Goal: Task Accomplishment & Management: Complete application form

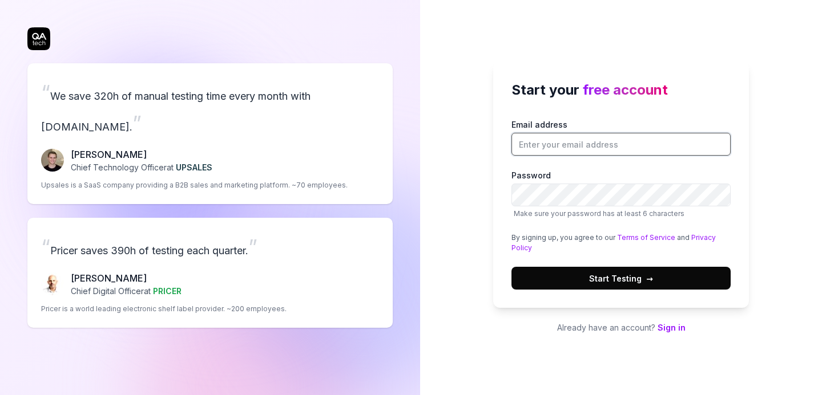
click at [537, 141] on input "Email address" at bounding box center [620, 144] width 219 height 23
type input "[EMAIL_ADDRESS][DOMAIN_NAME]"
click at [712, 288] on button "Start Testing →" at bounding box center [620, 278] width 219 height 23
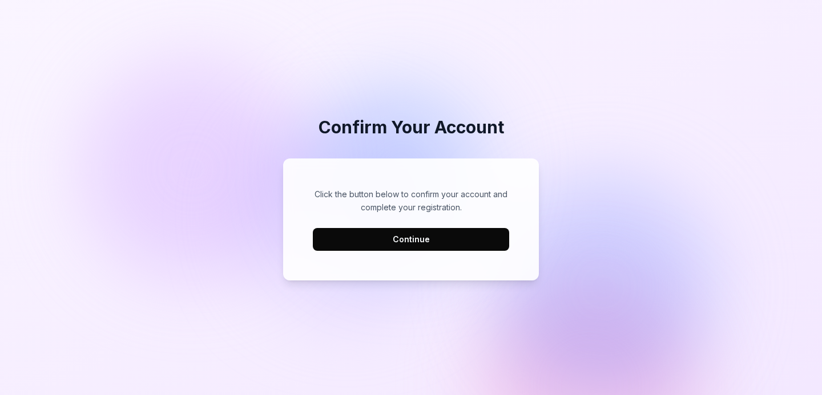
click at [409, 249] on button "Continue" at bounding box center [411, 239] width 196 height 23
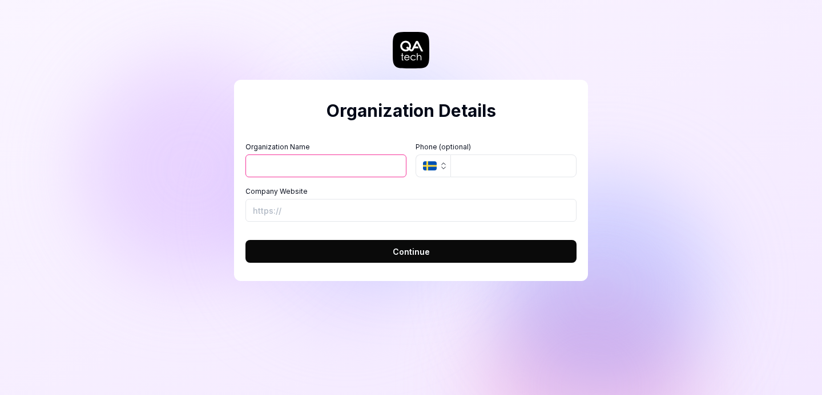
click at [370, 167] on input "Organization Name" at bounding box center [325, 166] width 161 height 23
click at [431, 173] on button "SE" at bounding box center [432, 166] width 35 height 23
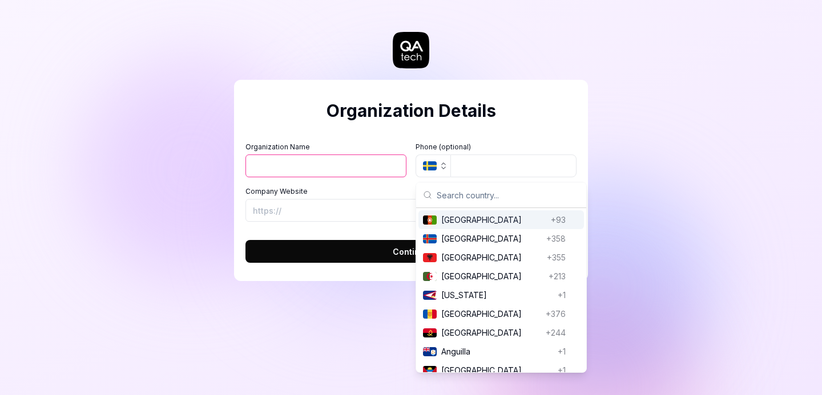
click at [337, 162] on input "Organization Name" at bounding box center [325, 166] width 161 height 23
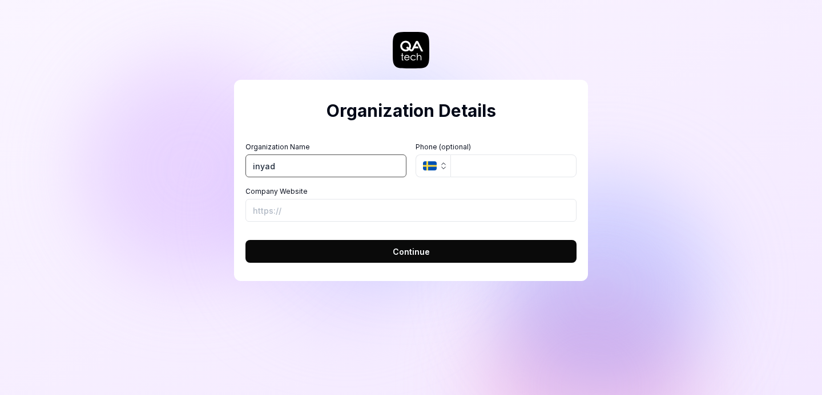
type input "inyad"
click at [365, 215] on input "Company Website" at bounding box center [410, 210] width 331 height 23
click at [245, 240] on button "Continue" at bounding box center [410, 251] width 331 height 23
type input "https://inyad.com"
click at [245, 240] on button "Continue" at bounding box center [410, 251] width 331 height 23
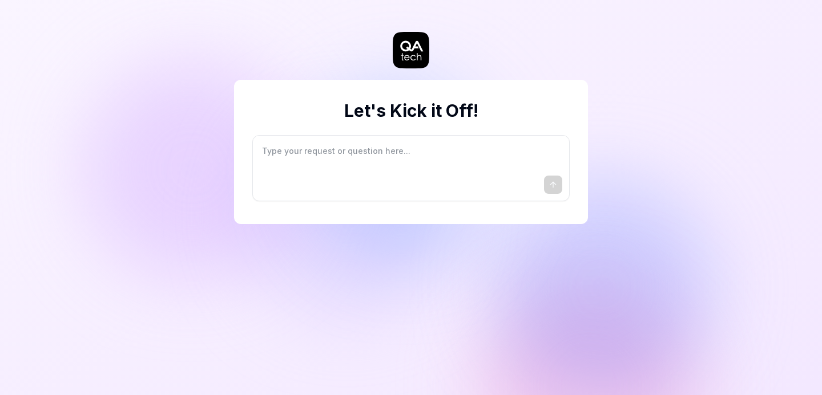
type textarea "*"
type textarea "I"
type textarea "*"
type textarea "I"
type textarea "*"
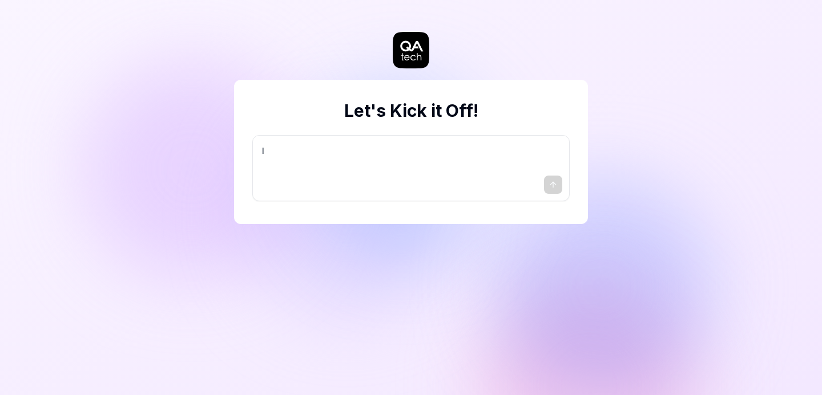
type textarea "I w"
type textarea "*"
type textarea "I wa"
type textarea "*"
type textarea "I wan"
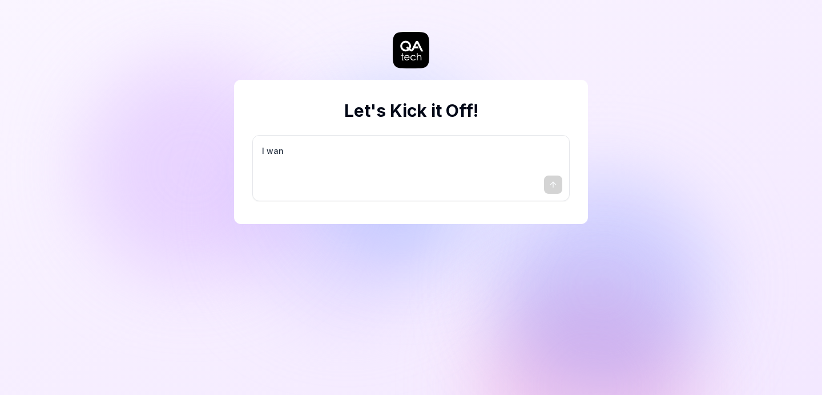
type textarea "*"
type textarea "I want"
type textarea "*"
type textarea "I want"
type textarea "*"
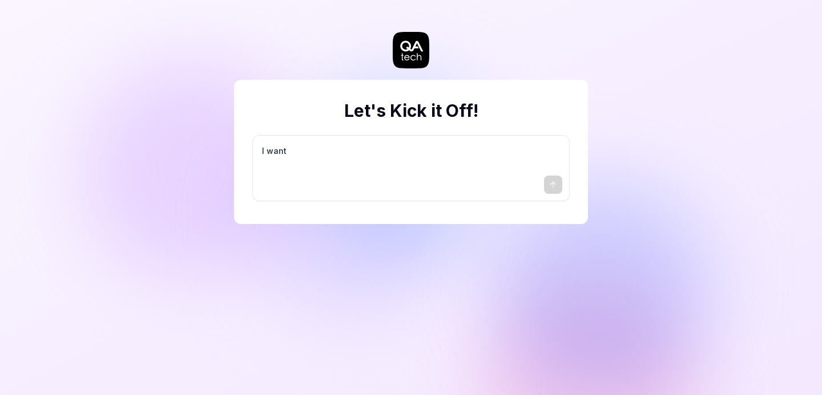
type textarea "I want a"
type textarea "*"
type textarea "I want a"
type textarea "*"
type textarea "I want a g"
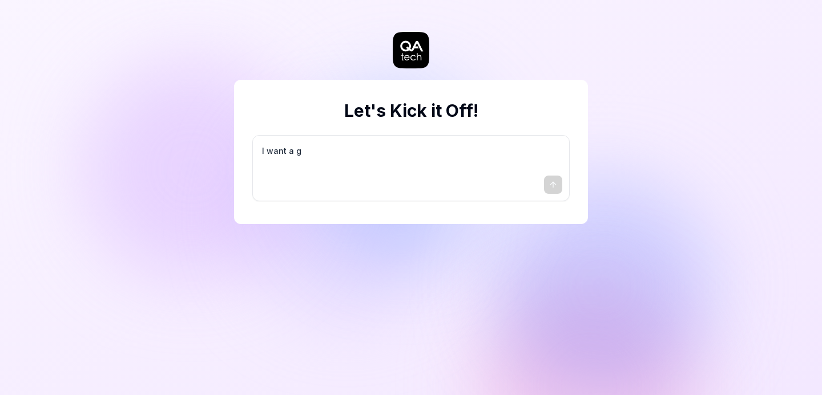
type textarea "*"
type textarea "I want a go"
type textarea "*"
type textarea "I want a goo"
type textarea "*"
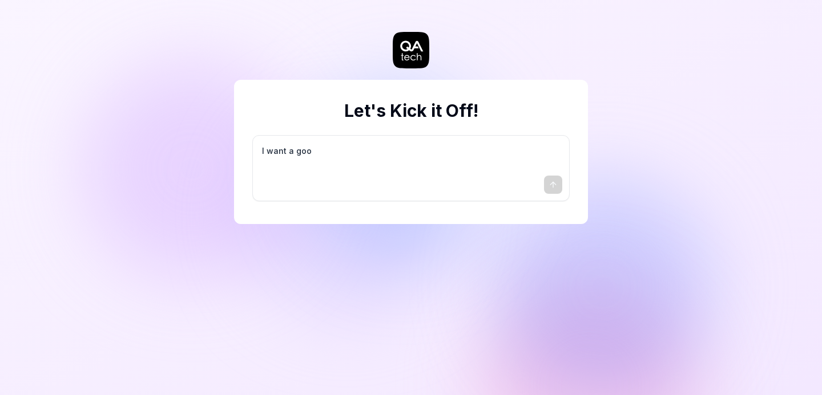
type textarea "I want a good"
type textarea "*"
type textarea "I want a good"
type textarea "*"
type textarea "I want a good t"
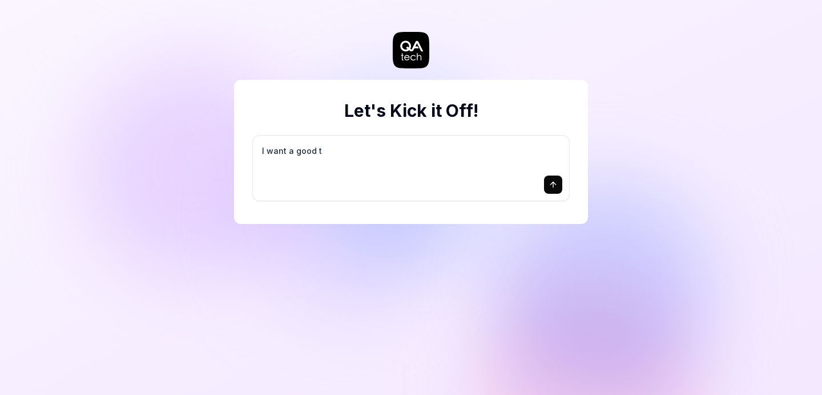
type textarea "*"
type textarea "I want a good te"
type textarea "*"
type textarea "I want a good tes"
type textarea "*"
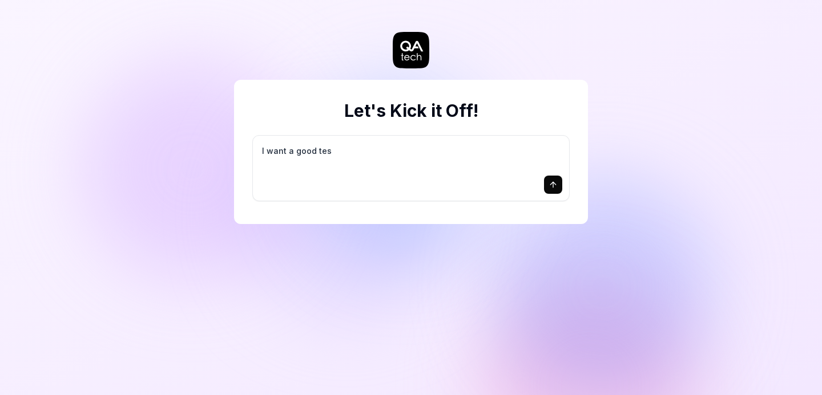
type textarea "I want a good test"
type textarea "*"
type textarea "I want a good test"
type textarea "*"
type textarea "I want a good test s"
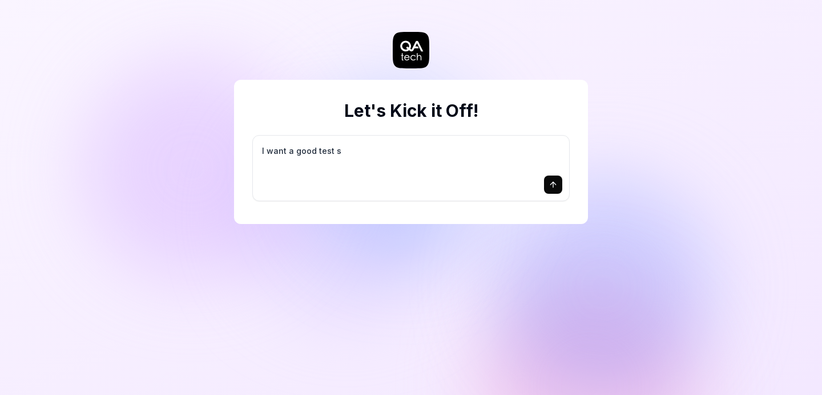
type textarea "*"
type textarea "I want a good test se"
type textarea "*"
type textarea "I want a good test set"
type textarea "*"
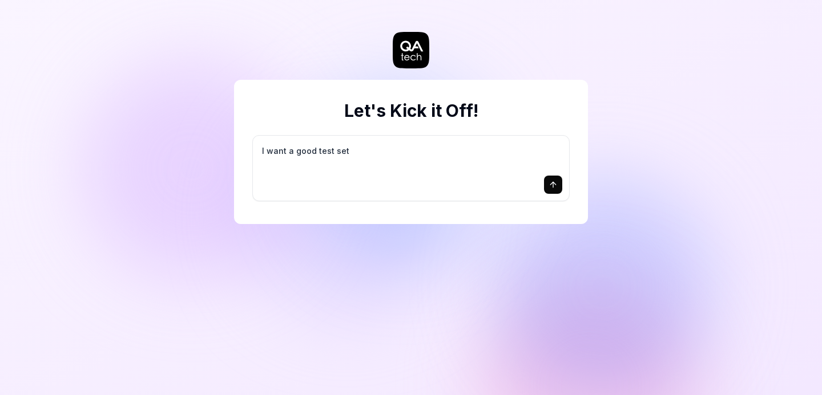
type textarea "I want a good test setu"
type textarea "*"
type textarea "I want a good test setup"
type textarea "*"
type textarea "I want a good test setup"
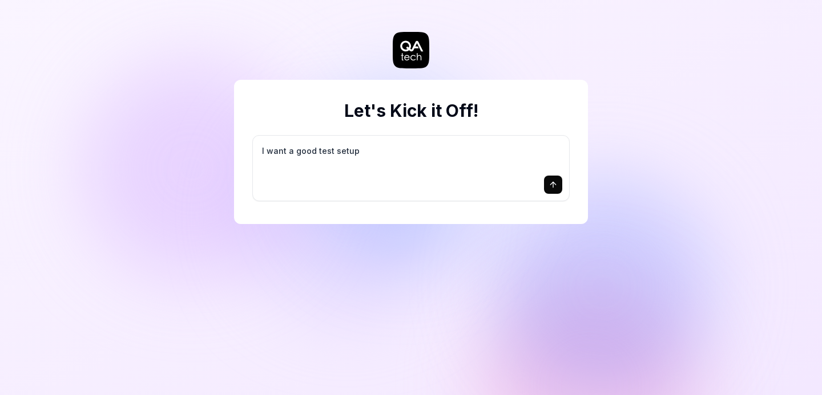
type textarea "*"
type textarea "I want a good test setup f"
type textarea "*"
type textarea "I want a good test setup fo"
type textarea "*"
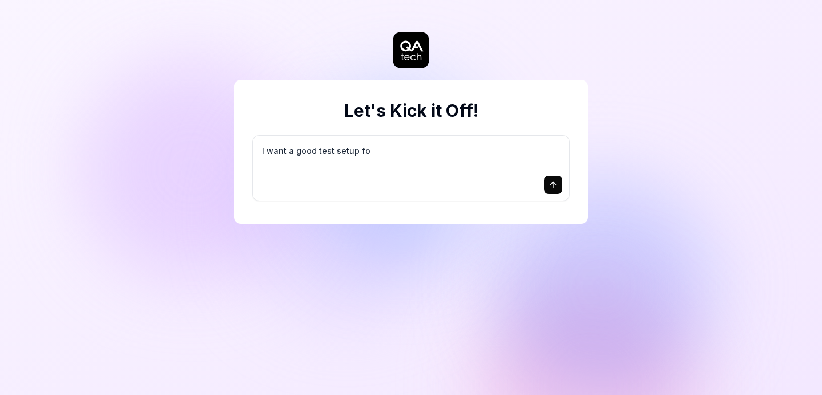
type textarea "I want a good test setup for"
type textarea "*"
type textarea "I want a good test setup for"
type textarea "*"
type textarea "I want a good test setup for m"
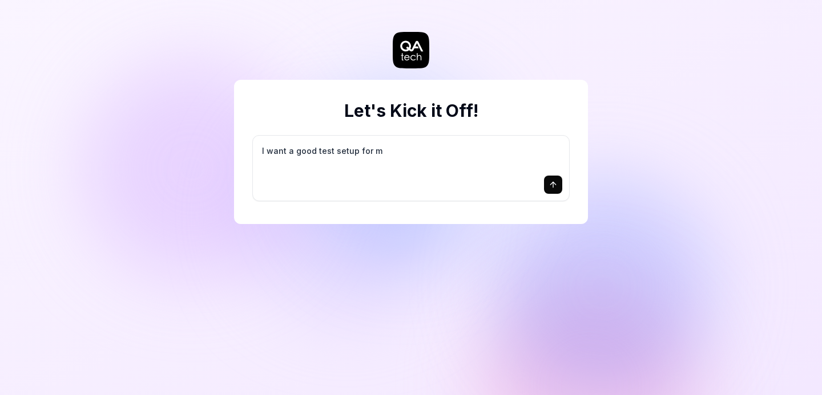
type textarea "*"
type textarea "I want a good test setup for my"
type textarea "*"
type textarea "I want a good test setup for my"
type textarea "*"
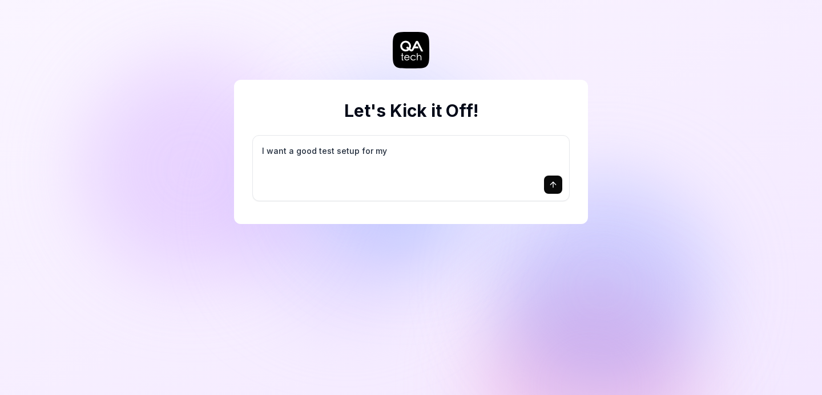
type textarea "I want a good test setup for my s"
type textarea "*"
type textarea "I want a good test setup for my si"
type textarea "*"
type textarea "I want a good test setup for my sit"
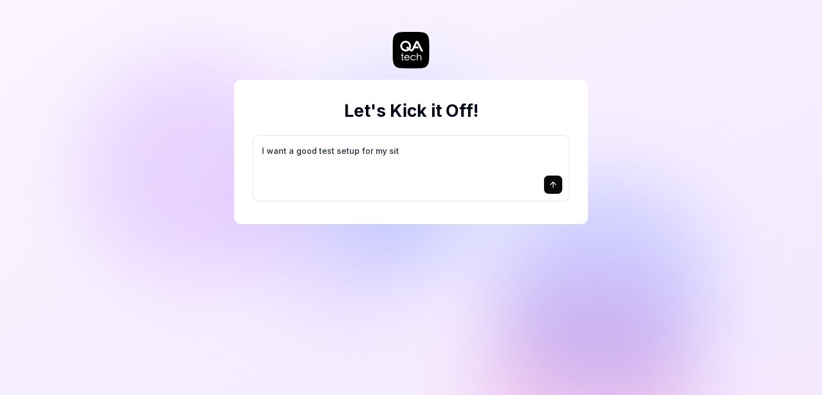
type textarea "*"
type textarea "I want a good test setup for my site"
type textarea "*"
type textarea "I want a good test setup for my site"
type textarea "*"
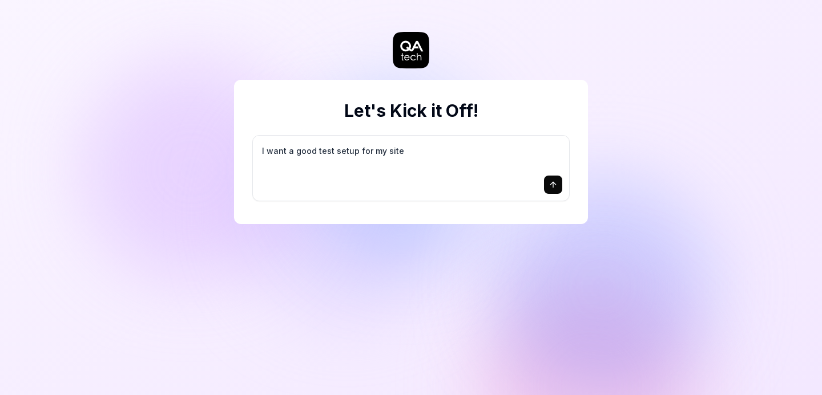
type textarea "I want a good test setup for my site -"
type textarea "*"
type textarea "I want a good test setup for my site -"
type textarea "*"
type textarea "I want a good test setup for my site - h"
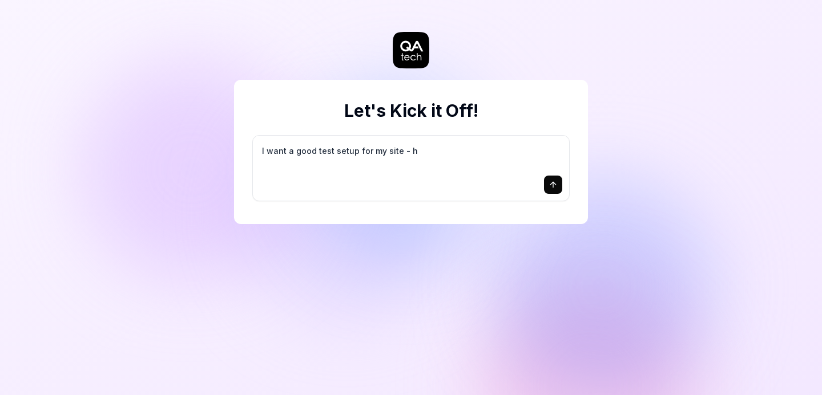
type textarea "*"
type textarea "I want a good test setup for my site - he"
type textarea "*"
type textarea "I want a good test setup for my site - hel"
type textarea "*"
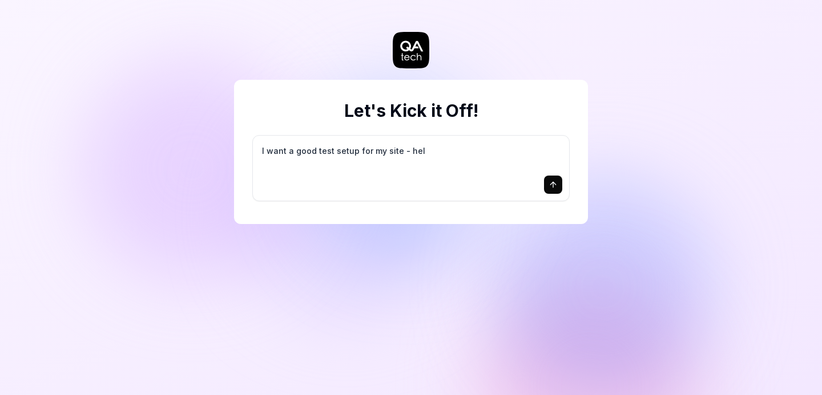
type textarea "I want a good test setup for my site - help"
type textarea "*"
type textarea "I want a good test setup for my site - help"
type textarea "*"
type textarea "I want a good test setup for my site - help m"
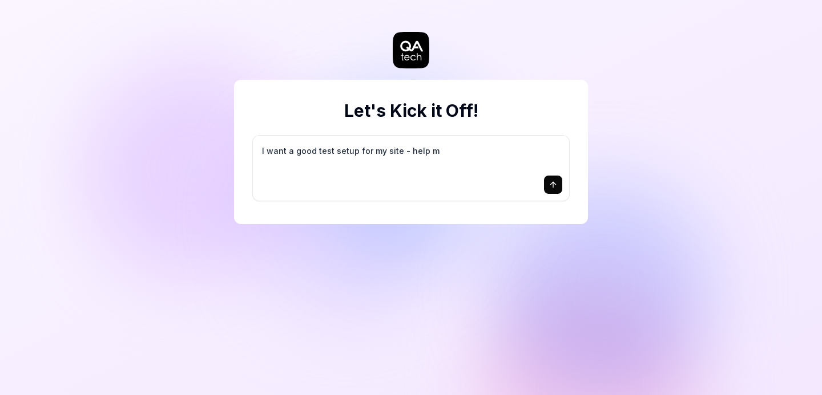
type textarea "*"
type textarea "I want a good test setup for my site - help me"
type textarea "*"
type textarea "I want a good test setup for my site - help me"
type textarea "*"
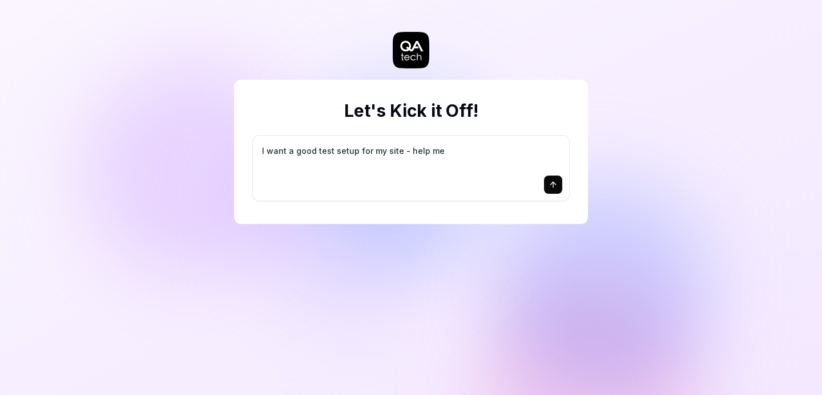
type textarea "I want a good test setup for my site - help me c"
type textarea "*"
type textarea "I want a good test setup for my site - help me cr"
type textarea "*"
type textarea "I want a good test setup for my site - help me cre"
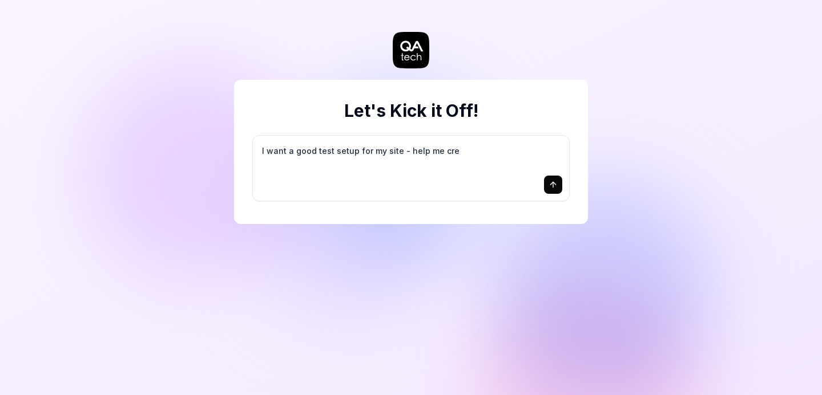
type textarea "*"
type textarea "I want a good test setup for my site - help me crea"
type textarea "*"
type textarea "I want a good test setup for my site - help me creat"
type textarea "*"
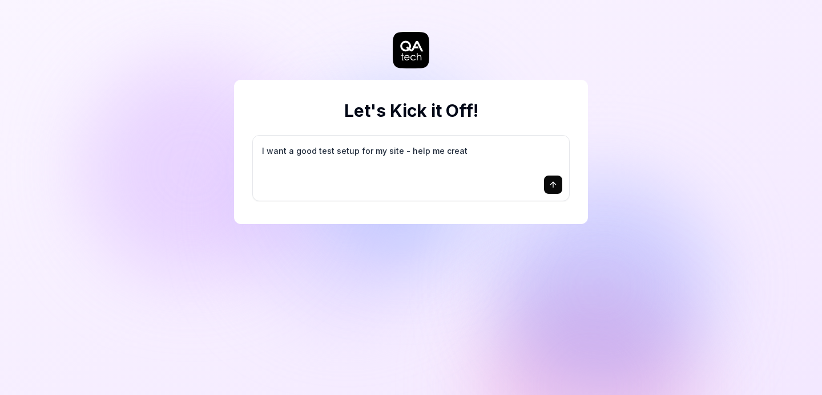
type textarea "I want a good test setup for my site - help me create"
type textarea "*"
type textarea "I want a good test setup for my site - help me create"
type textarea "*"
type textarea "I want a good test setup for my site - help me create t"
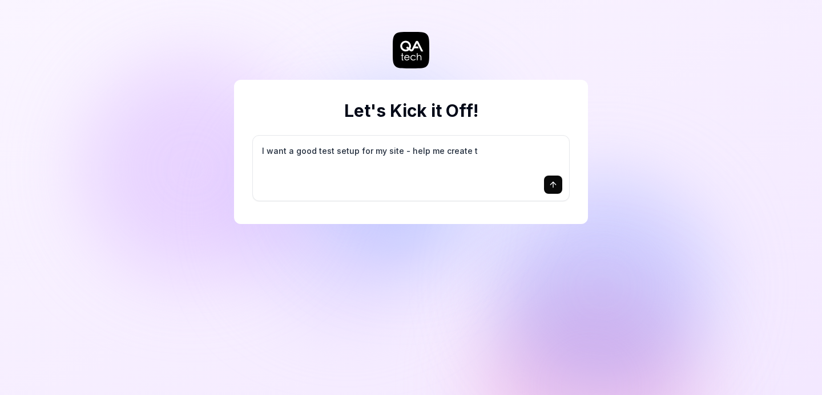
type textarea "*"
type textarea "I want a good test setup for my site - help me create th"
type textarea "*"
type textarea "I want a good test setup for my site - help me create the"
type textarea "*"
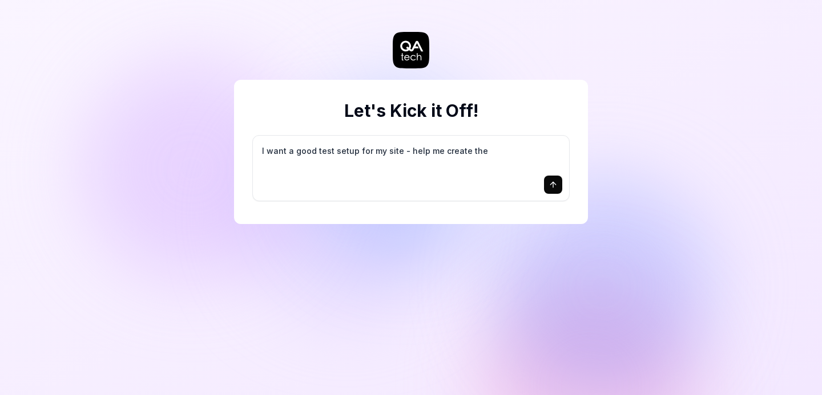
type textarea "I want a good test setup for my site - help me create the"
type textarea "*"
type textarea "I want a good test setup for my site - help me create the f"
type textarea "*"
type textarea "I want a good test setup for my site - help me create the fi"
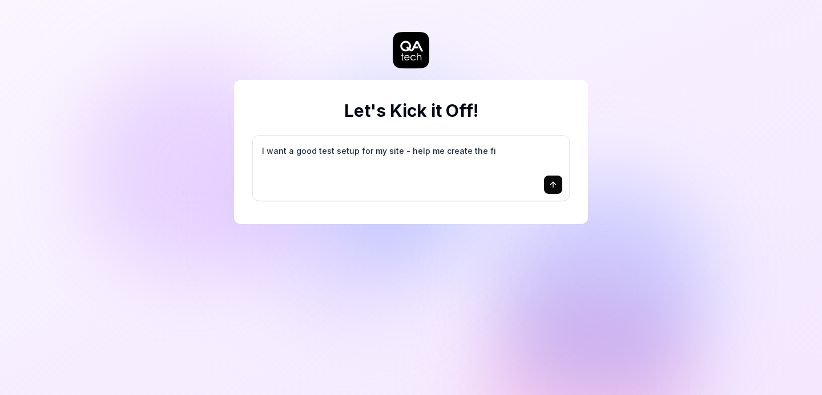
type textarea "*"
type textarea "I want a good test setup for my site - help me create the fir"
type textarea "*"
type textarea "I want a good test setup for my site - help me create the firs"
type textarea "*"
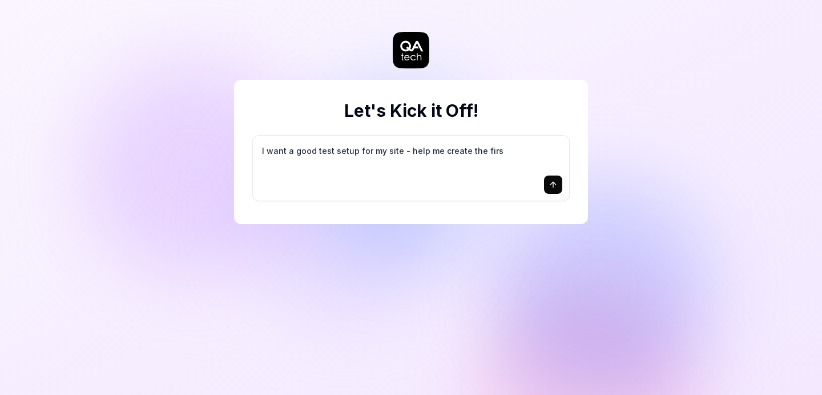
type textarea "I want a good test setup for my site - help me create the first"
type textarea "*"
type textarea "I want a good test setup for my site - help me create the first"
type textarea "*"
type textarea "I want a good test setup for my site - help me create the first 3"
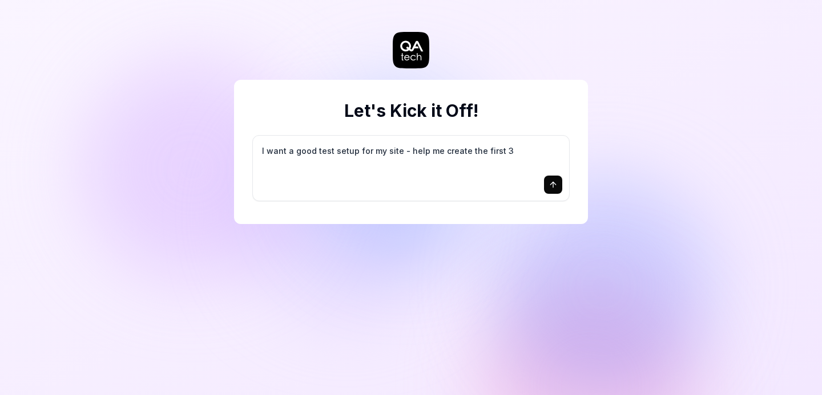
type textarea "*"
type textarea "I want a good test setup for my site - help me create the first 3-"
type textarea "*"
type textarea "I want a good test setup for my site - help me create the first 3-5"
type textarea "*"
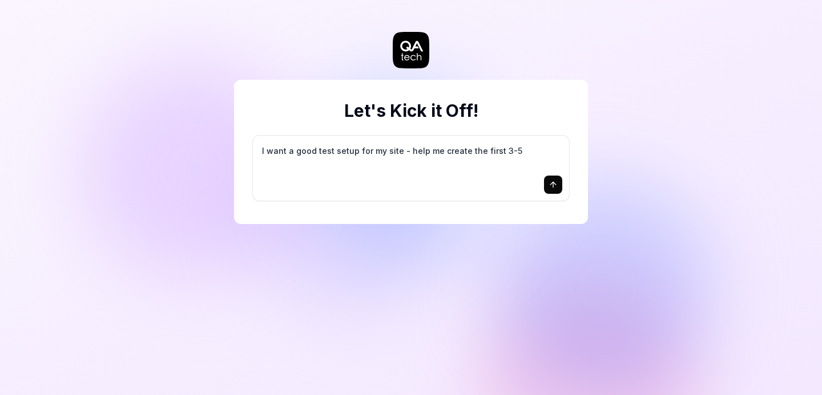
type textarea "I want a good test setup for my site - help me create the first 3-5"
type textarea "*"
type textarea "I want a good test setup for my site - help me create the first 3-5 t"
type textarea "*"
type textarea "I want a good test setup for my site - help me create the first 3-5 te"
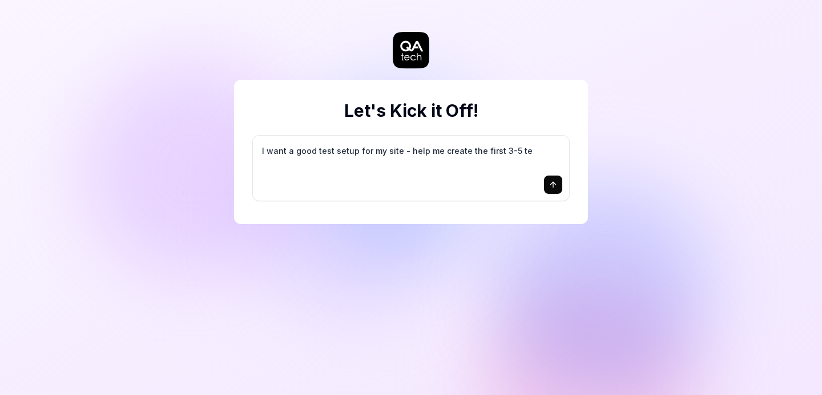
type textarea "*"
type textarea "I want a good test setup for my site - help me create the first 3-5 tes"
type textarea "*"
type textarea "I want a good test setup for my site - help me create the first 3-5 test"
type textarea "*"
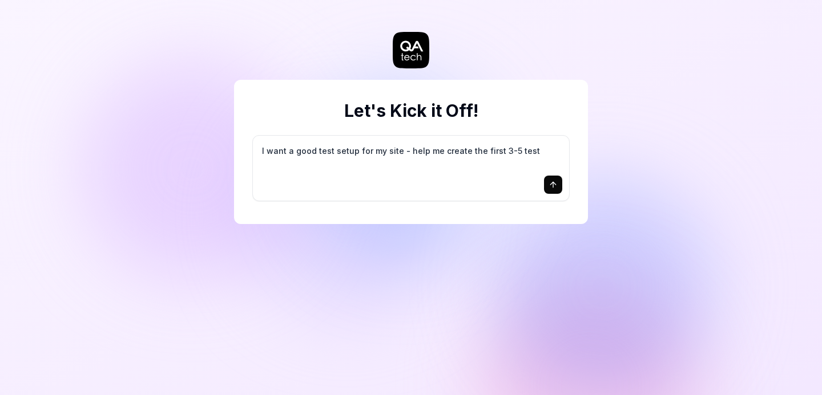
type textarea "I want a good test setup for my site - help me create the first 3-5 test"
type textarea "*"
type textarea "I want a good test setup for my site - help me create the first 3-5 test c"
type textarea "*"
type textarea "I want a good test setup for my site - help me create the first 3-5 test ca"
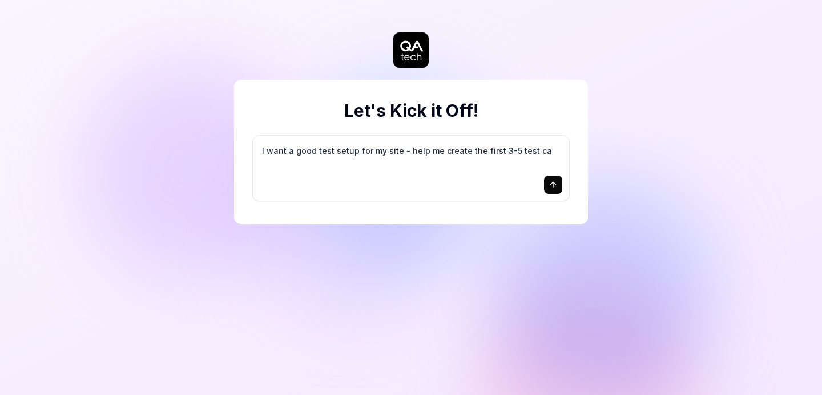
type textarea "*"
type textarea "I want a good test setup for my site - help me create the first 3-5 test cas"
type textarea "*"
type textarea "I want a good test setup for my site - help me create the first 3-5 test case"
type textarea "*"
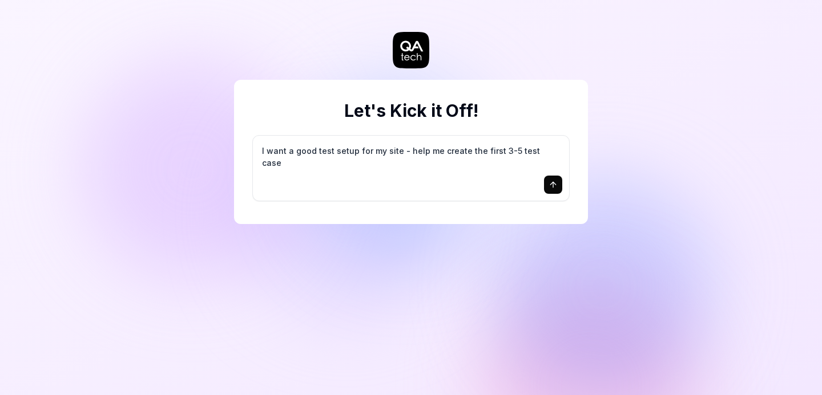
type textarea "I want a good test setup for my site - help me create the first 3-5 test cases"
click at [551, 185] on icon "submit" at bounding box center [552, 184] width 9 height 9
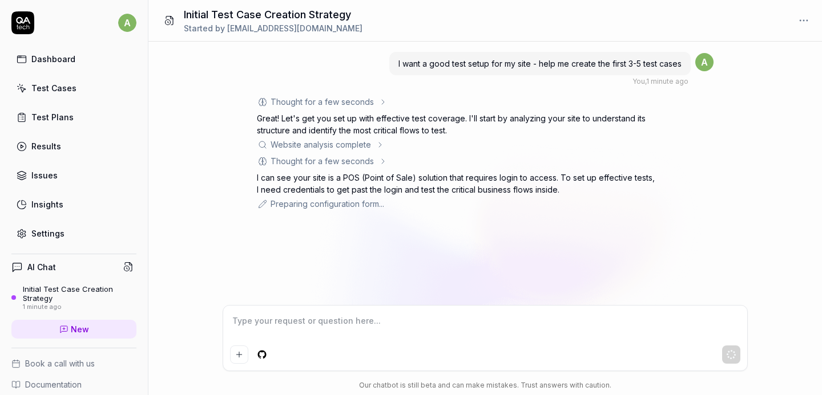
type textarea "*"
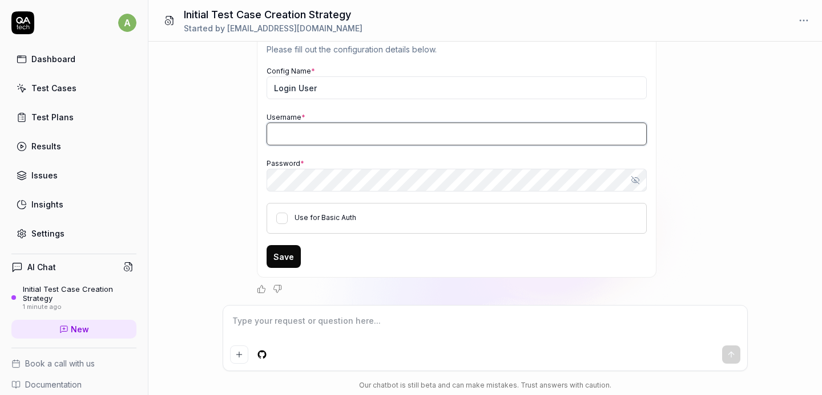
type input "[EMAIL_ADDRESS][DOMAIN_NAME]"
click at [325, 217] on label "Use for Basic Auth" at bounding box center [325, 217] width 62 height 9
click at [288, 217] on button "Use for Basic Auth" at bounding box center [281, 218] width 11 height 11
type textarea "*"
click at [632, 177] on icon "button" at bounding box center [634, 179] width 7 height 7
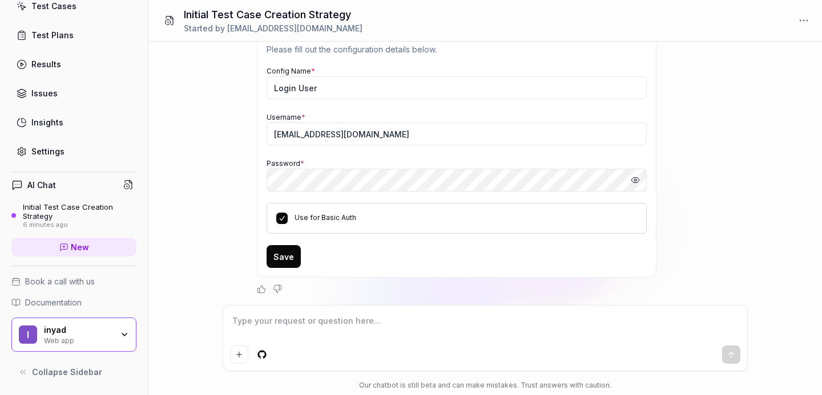
scroll to position [0, 0]
